Goal: Task Accomplishment & Management: Use online tool/utility

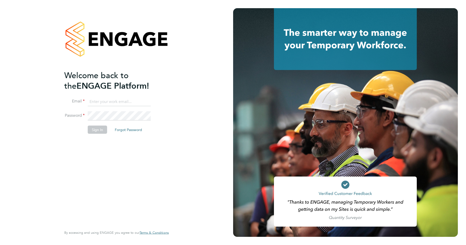
type input "[PERSON_NAME][EMAIL_ADDRESS][DOMAIN_NAME]"
click at [101, 127] on button "Sign In" at bounding box center [97, 129] width 19 height 8
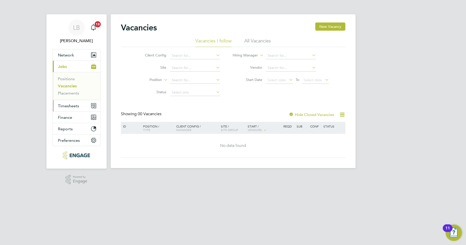
click at [66, 107] on span "Timesheets" at bounding box center [68, 105] width 21 height 5
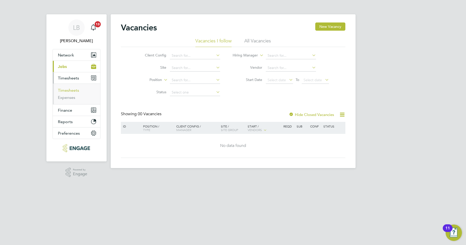
click at [70, 91] on link "Timesheets" at bounding box center [68, 90] width 21 height 5
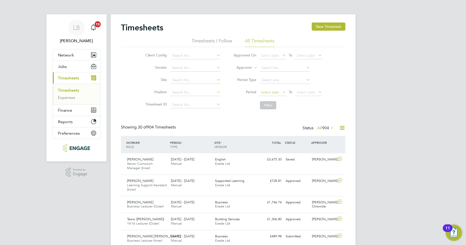
click at [266, 92] on span "Select date" at bounding box center [270, 92] width 18 height 5
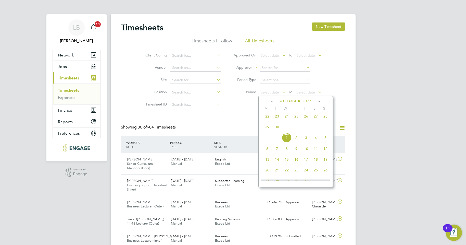
click at [268, 120] on span "22" at bounding box center [267, 116] width 10 height 10
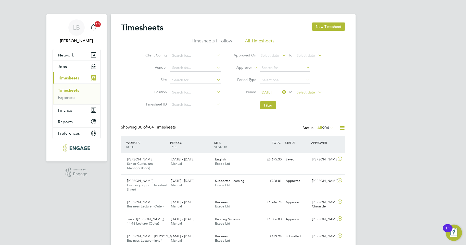
click at [303, 91] on span "Select date" at bounding box center [306, 92] width 18 height 5
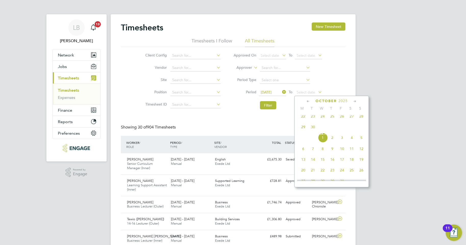
click at [362, 119] on span "28" at bounding box center [362, 116] width 10 height 10
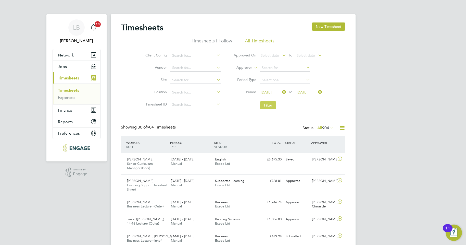
click at [272, 107] on button "Filter" at bounding box center [268, 105] width 16 height 8
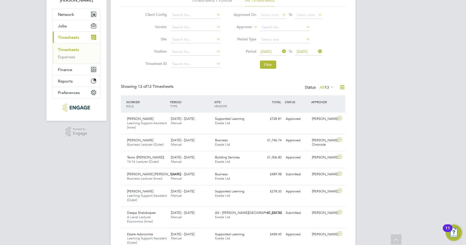
scroll to position [38, 0]
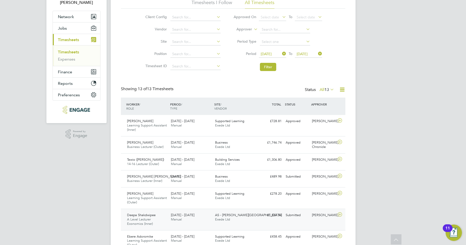
click at [165, 218] on div "Deepa Shakdwipee A Level Lecturer Economics (Inner) 22 - 28 Sep 2025" at bounding box center [147, 219] width 44 height 17
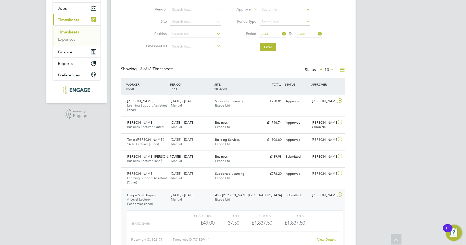
scroll to position [115, 0]
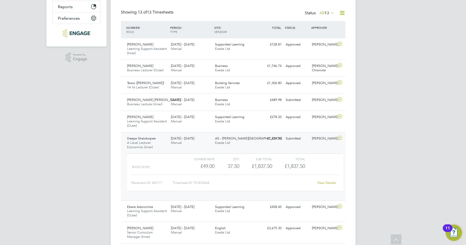
click at [324, 182] on link "View Details" at bounding box center [326, 182] width 19 height 4
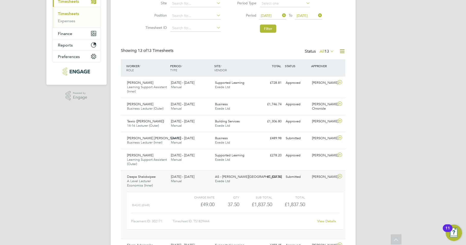
scroll to position [72, 0]
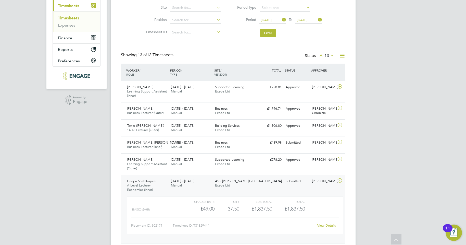
click at [305, 190] on div "Deepa Shakdwipee A Level Lecturer Economics (Inner) 22 - 28 Sep 2025 22 - 28 Se…" at bounding box center [233, 208] width 224 height 68
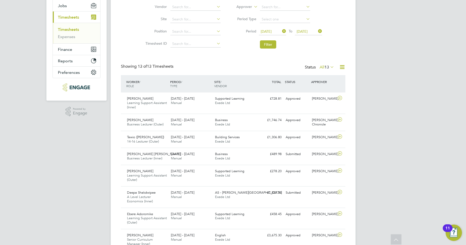
scroll to position [38, 0]
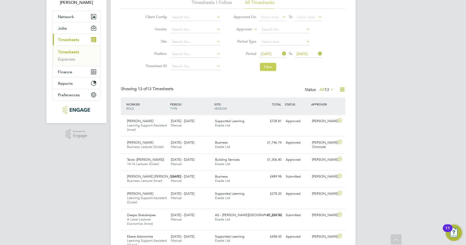
click at [273, 69] on button "Filter" at bounding box center [268, 67] width 16 height 8
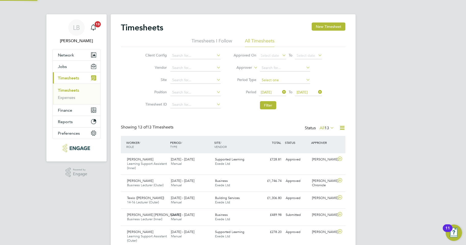
scroll to position [3, 3]
click at [325, 128] on span "13" at bounding box center [326, 127] width 5 height 5
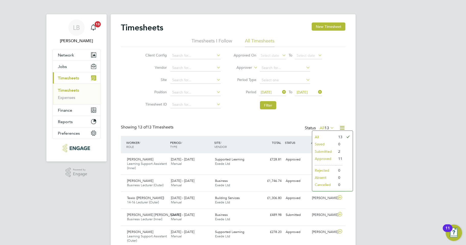
click at [325, 128] on span "13" at bounding box center [326, 127] width 5 height 5
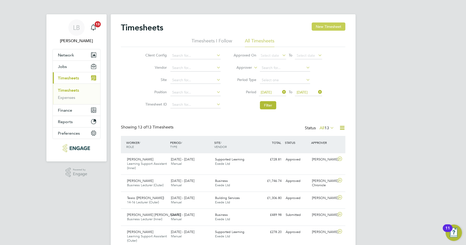
click at [337, 25] on button "New Timesheet" at bounding box center [329, 26] width 34 height 8
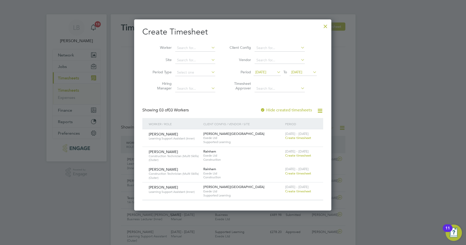
click at [327, 26] on div at bounding box center [325, 24] width 9 height 9
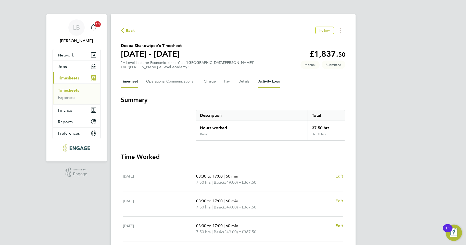
click at [262, 83] on Logs-tab "Activity Logs" at bounding box center [268, 81] width 21 height 12
